Goal: Find contact information: Find contact information

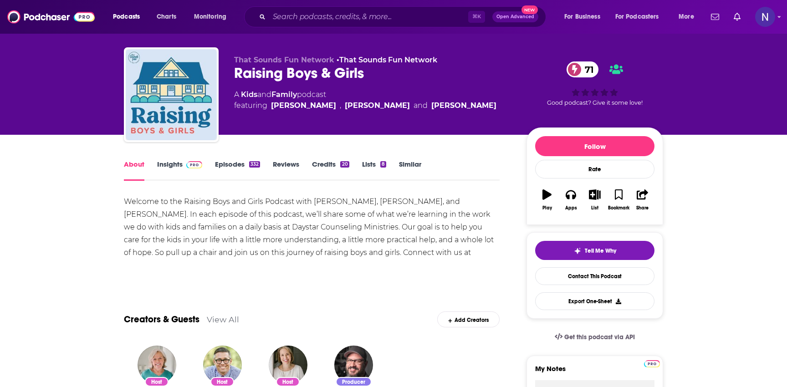
scroll to position [5, 0]
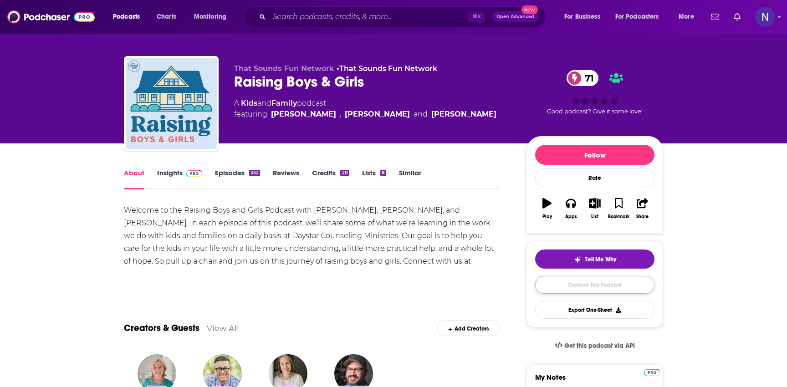
click at [589, 284] on link "Contact This Podcast" at bounding box center [594, 285] width 119 height 18
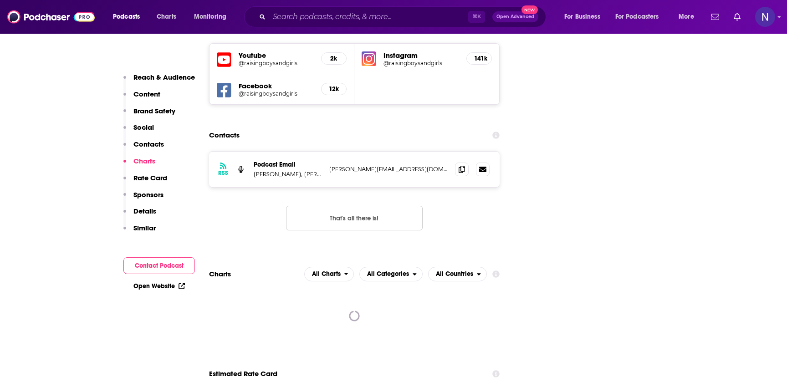
scroll to position [1079, 0]
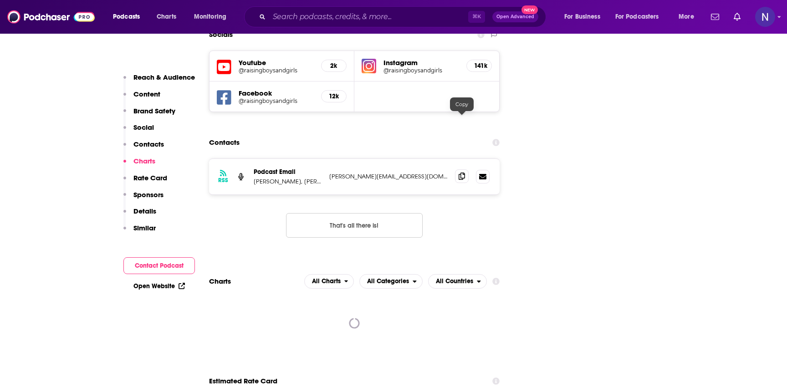
click at [462, 173] on icon at bounding box center [462, 176] width 6 height 7
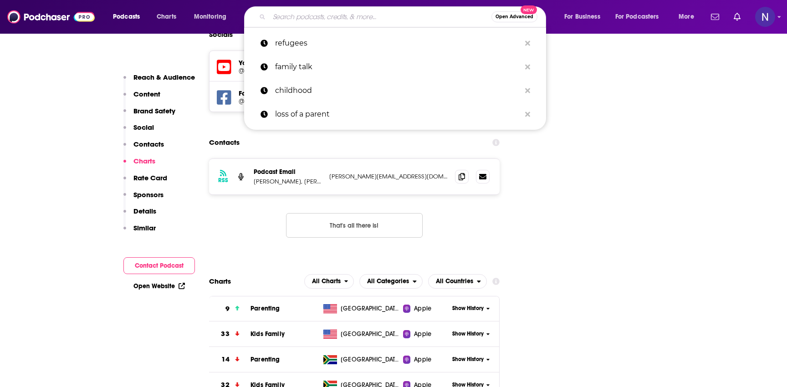
click at [328, 17] on input "Search podcasts, credits, & more..." at bounding box center [380, 17] width 222 height 15
paste input "Ask [PERSON_NAME]"
type input "Ask [PERSON_NAME]"
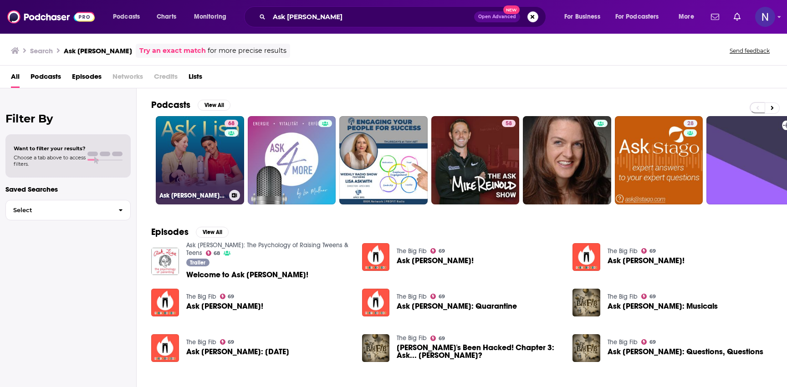
click at [204, 142] on link "68 Ask [PERSON_NAME]: The Psychology of Raising Tweens & Teens" at bounding box center [200, 160] width 88 height 88
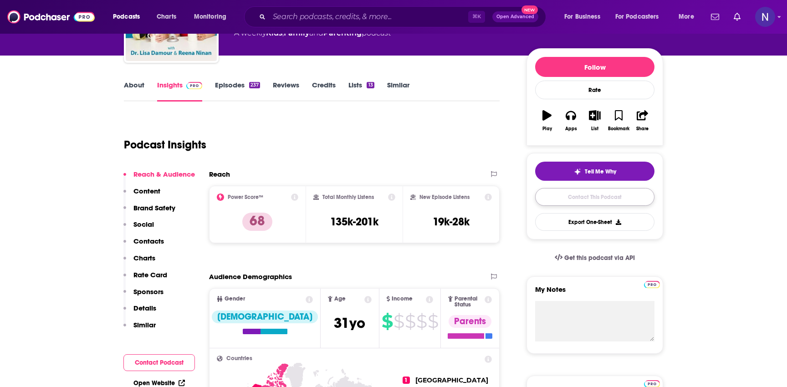
click at [596, 194] on link "Contact This Podcast" at bounding box center [594, 197] width 119 height 18
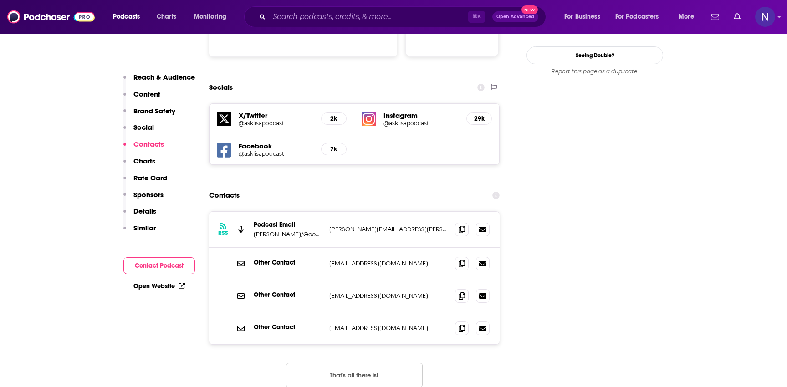
scroll to position [988, 0]
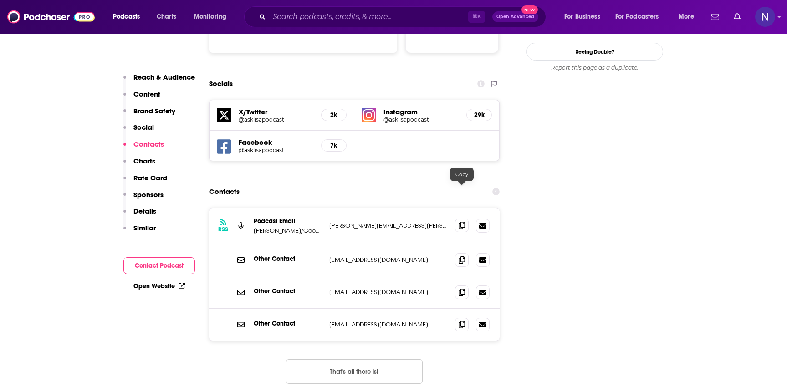
click at [462, 222] on icon at bounding box center [462, 225] width 6 height 7
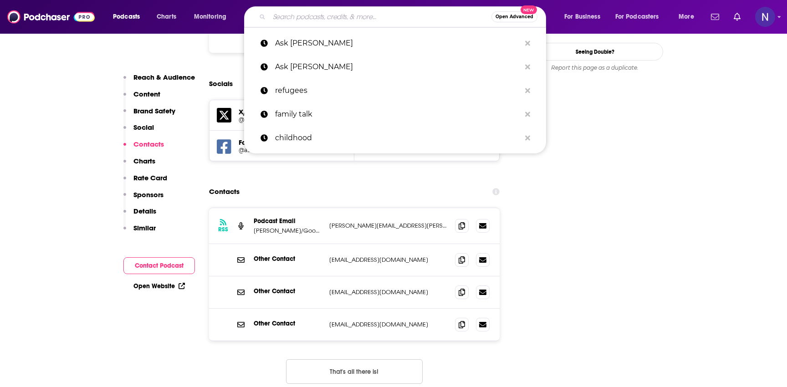
click at [303, 13] on input "Search podcasts, credits, & more..." at bounding box center [380, 17] width 222 height 15
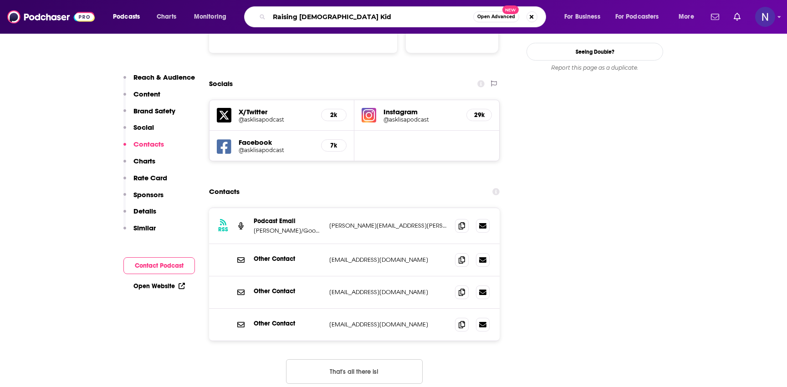
type input "Raising [DEMOGRAPHIC_DATA] Kids"
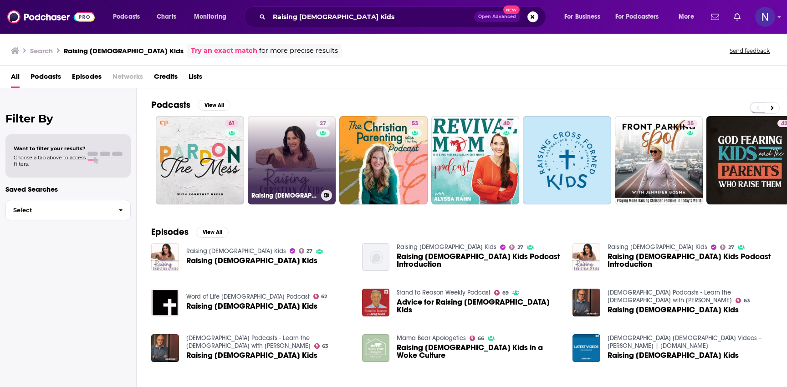
click at [310, 174] on link "27 Raising [DEMOGRAPHIC_DATA] Kids" at bounding box center [292, 160] width 88 height 88
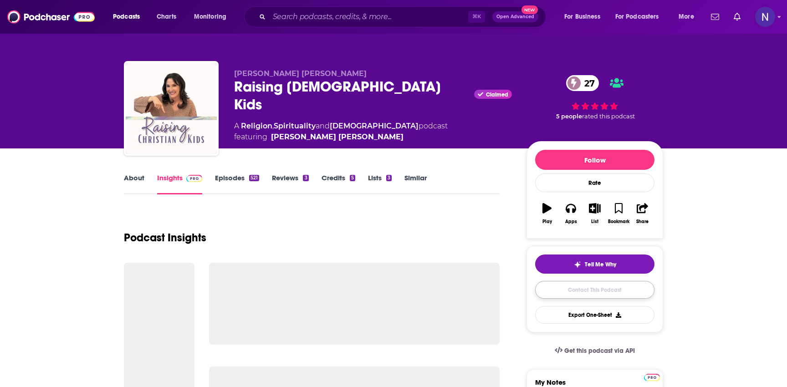
click at [581, 296] on link "Contact This Podcast" at bounding box center [594, 290] width 119 height 18
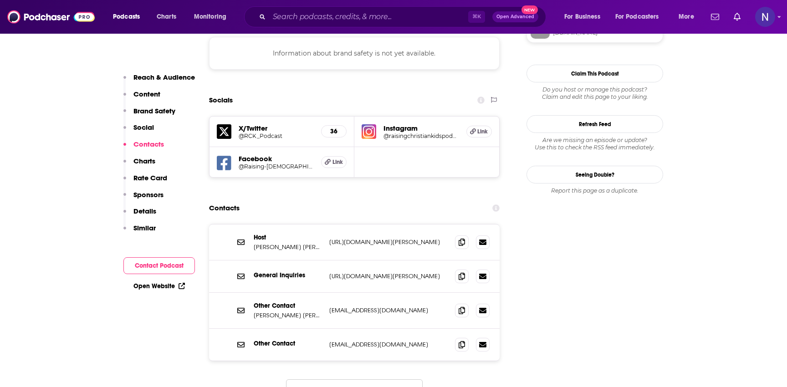
scroll to position [896, 0]
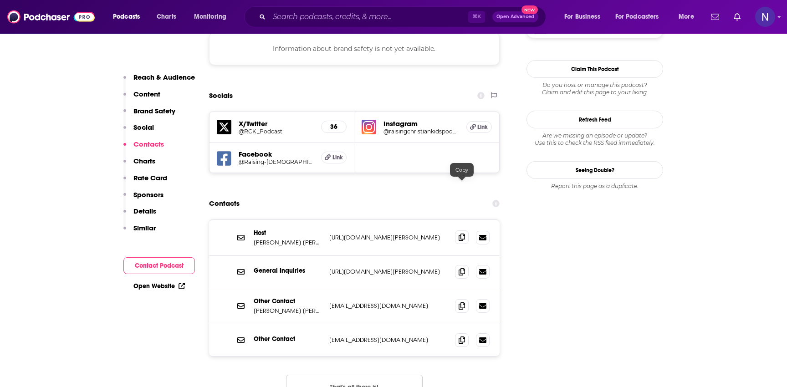
click at [465, 230] on span at bounding box center [462, 237] width 14 height 14
click at [466, 299] on span at bounding box center [462, 306] width 14 height 14
click at [328, 5] on div "Podcasts Charts Monitoring ⌘ K Open Advanced New For Business For Podcasters Mo…" at bounding box center [393, 17] width 787 height 34
click at [328, 7] on div "⌘ K Open Advanced New" at bounding box center [395, 16] width 302 height 21
click at [328, 11] on input "Search podcasts, credits, & more..." at bounding box center [368, 17] width 199 height 15
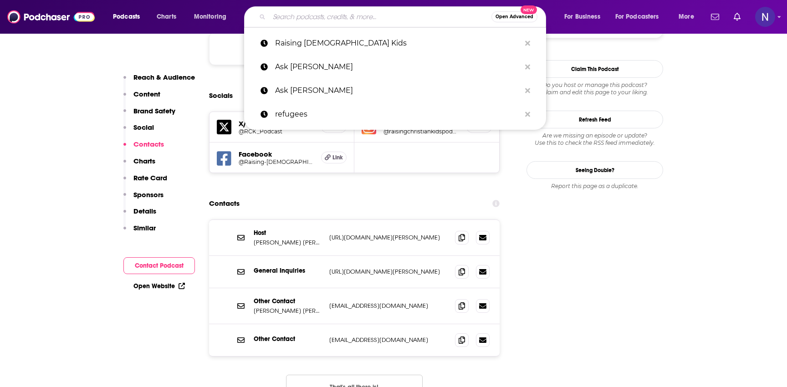
paste input "FlusterClux"
type input "FlusterClux"
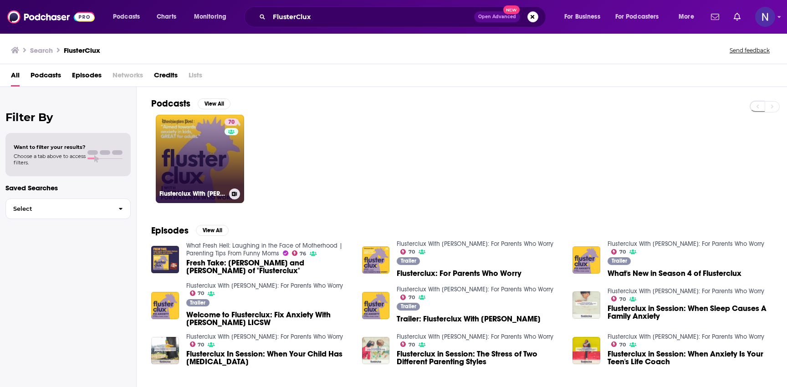
click at [186, 155] on link "70 Flusterclux With [PERSON_NAME]: For Parents Who Worry" at bounding box center [200, 159] width 88 height 88
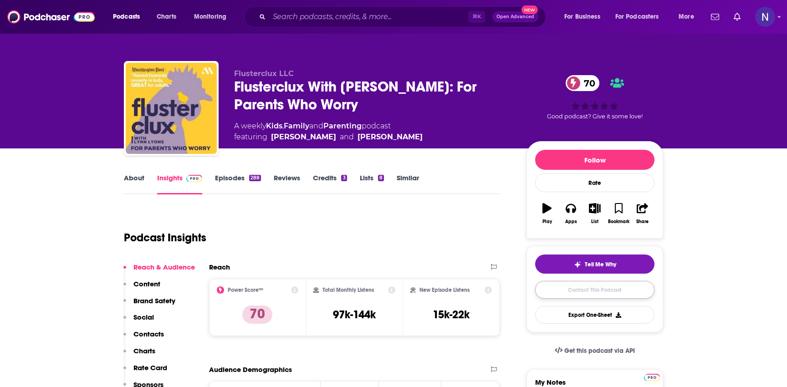
click at [588, 292] on link "Contact This Podcast" at bounding box center [594, 290] width 119 height 18
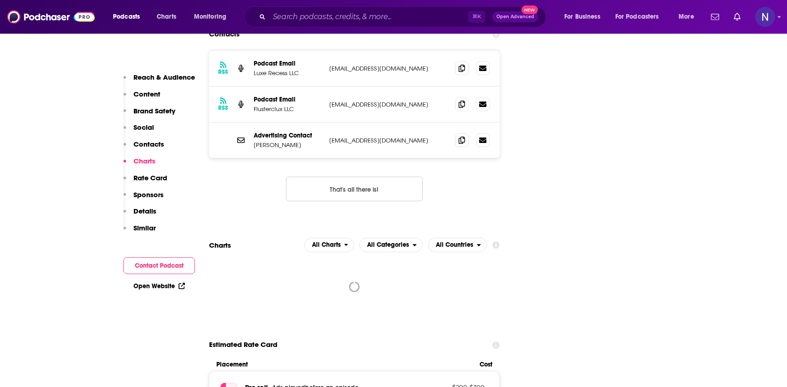
scroll to position [1101, 0]
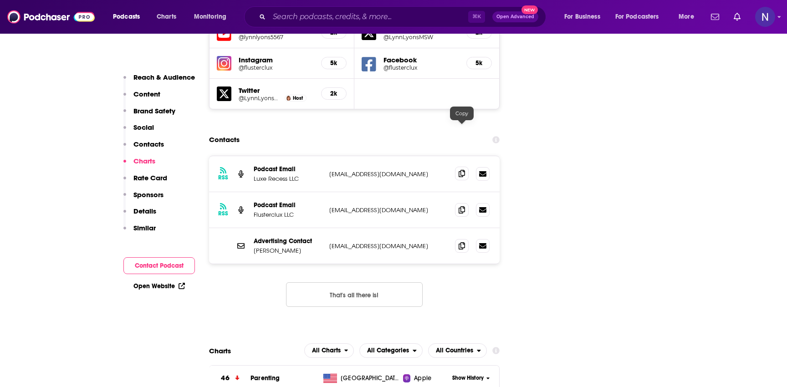
click at [464, 170] on icon at bounding box center [462, 173] width 6 height 7
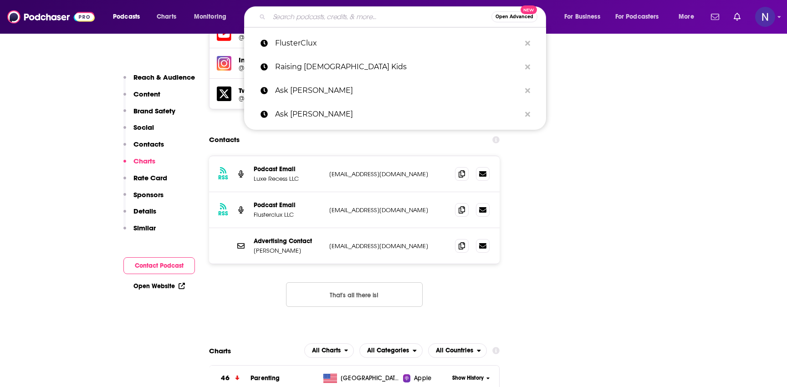
click at [292, 19] on input "Search podcasts, credits, & more..." at bounding box center [380, 17] width 222 height 15
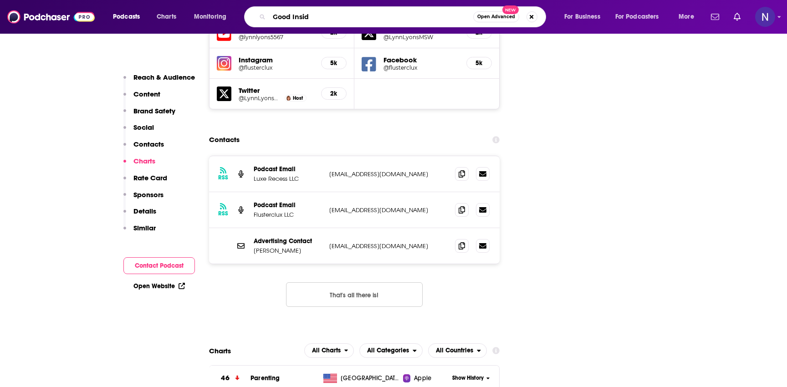
type input "Good Inside"
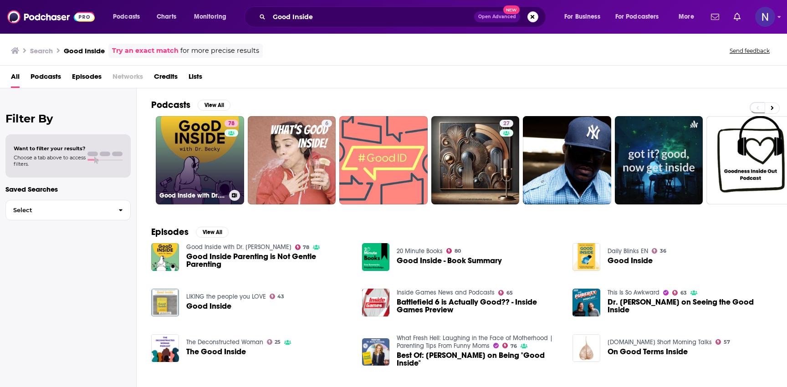
click at [192, 145] on link "78 Good Inside with Dr. [PERSON_NAME]" at bounding box center [200, 160] width 88 height 88
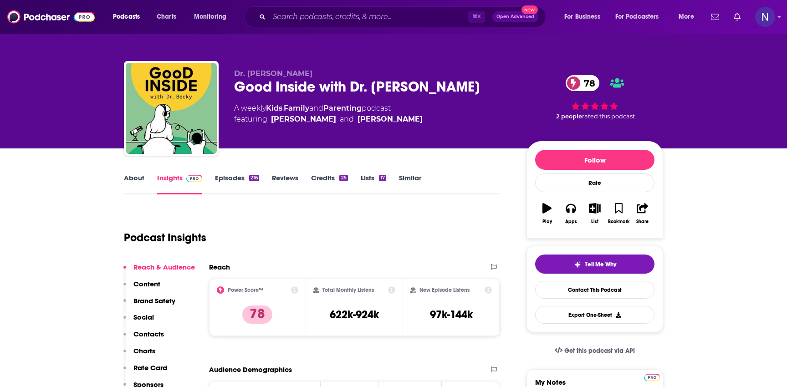
click at [599, 300] on div "Tell Me Why Contact This Podcast Export One-Sheet" at bounding box center [594, 289] width 119 height 69
click at [599, 296] on link "Contact This Podcast" at bounding box center [594, 290] width 119 height 18
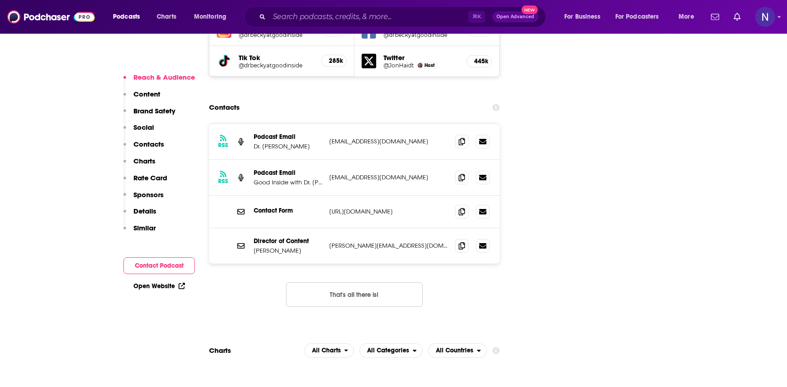
scroll to position [1116, 0]
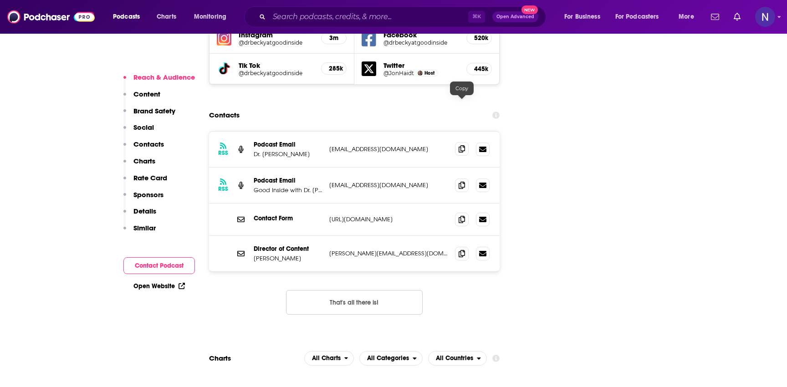
click at [463, 145] on icon at bounding box center [462, 148] width 6 height 7
